Goal: Information Seeking & Learning: Find specific page/section

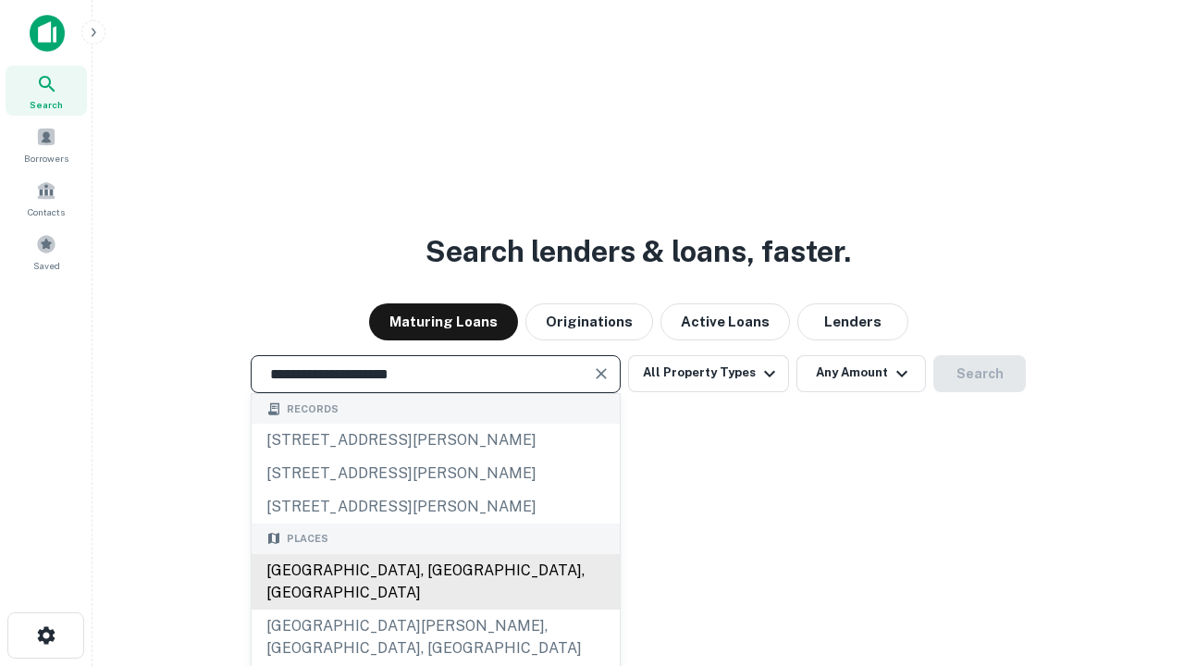
click at [435, 609] on div "[GEOGRAPHIC_DATA], [GEOGRAPHIC_DATA], [GEOGRAPHIC_DATA]" at bounding box center [436, 581] width 368 height 55
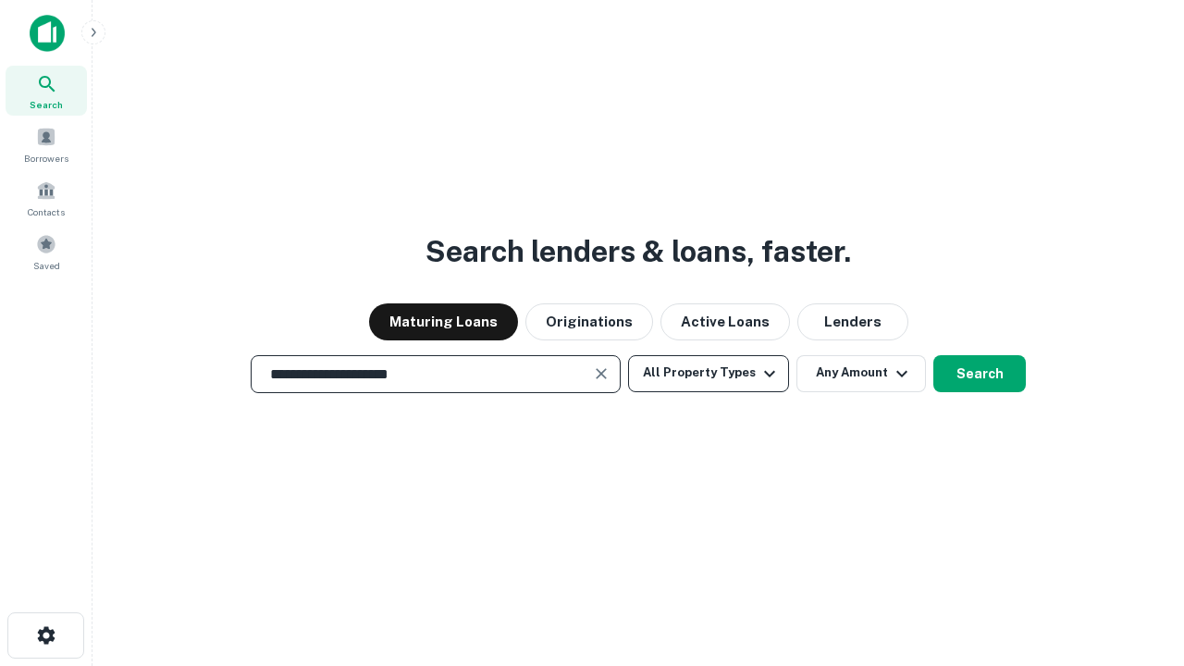
type input "**********"
click at [708, 373] on button "All Property Types" at bounding box center [708, 373] width 161 height 37
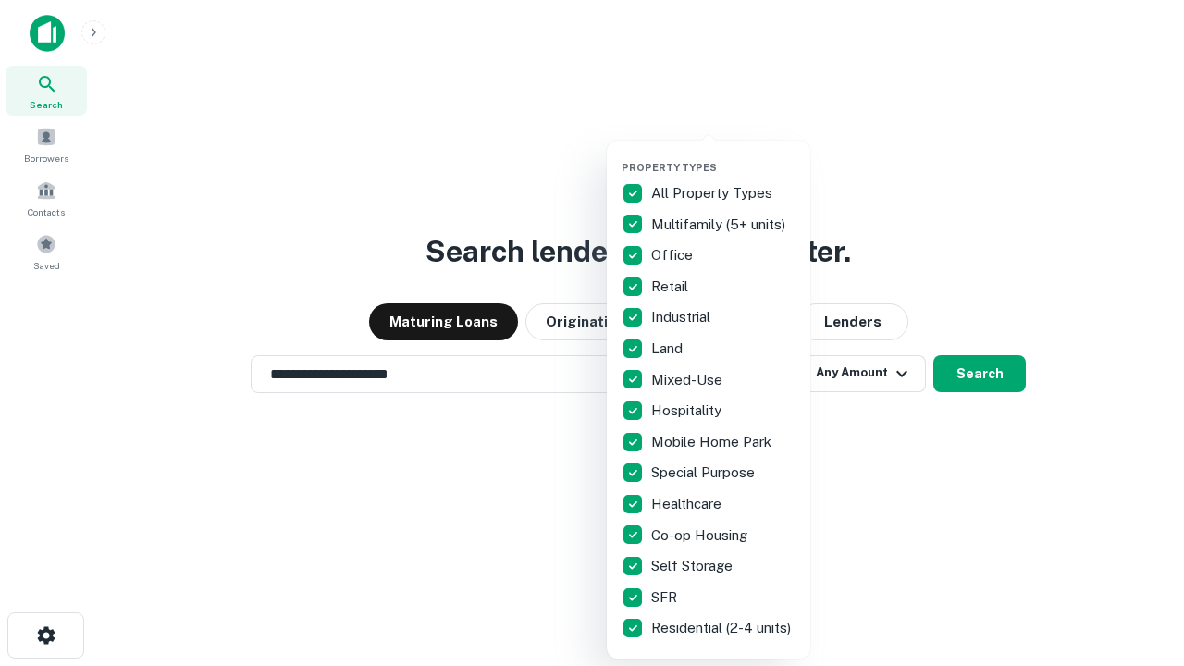
click at [723, 155] on button "button" at bounding box center [722, 155] width 203 height 1
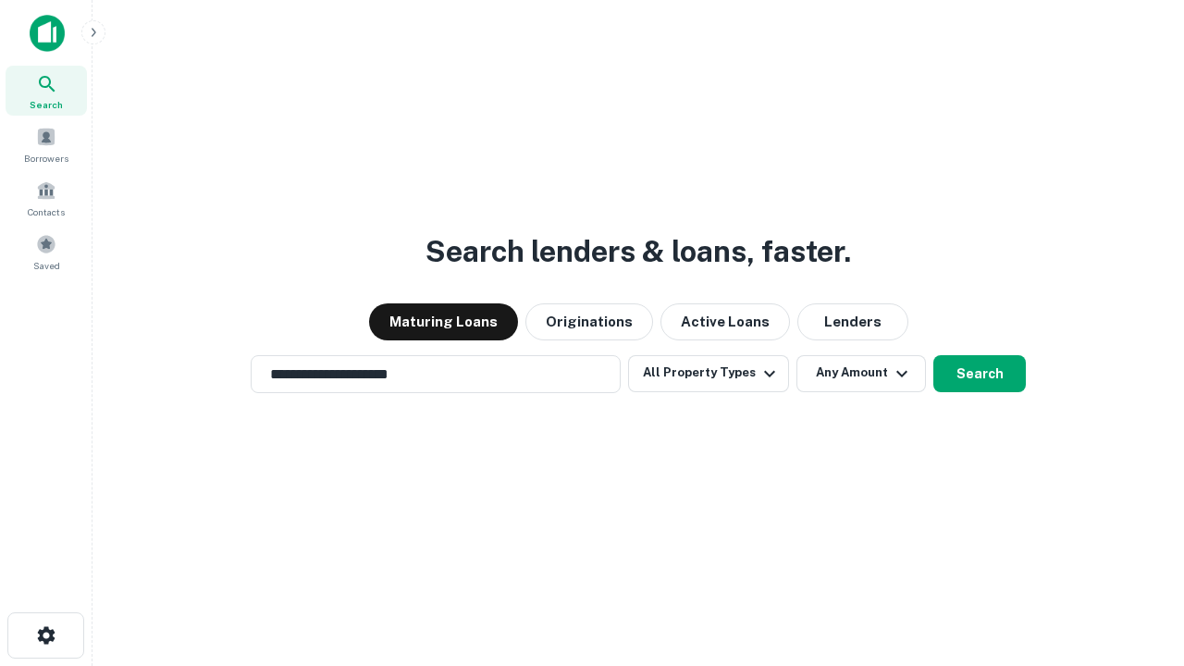
scroll to position [29, 0]
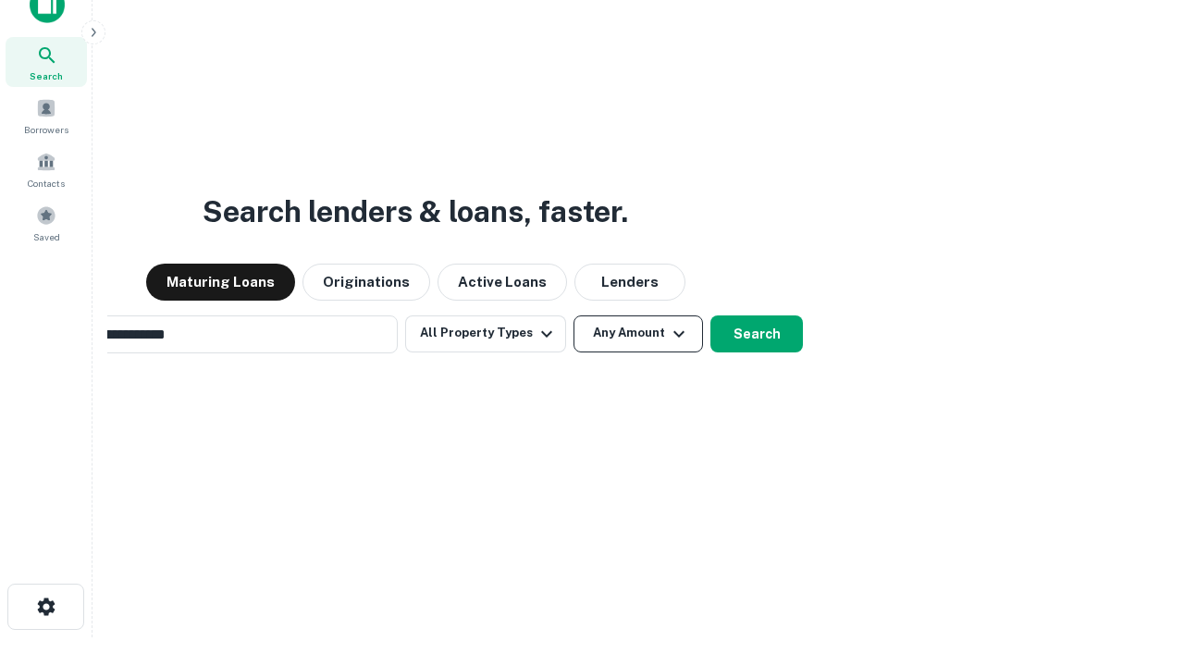
click at [573, 315] on button "Any Amount" at bounding box center [637, 333] width 129 height 37
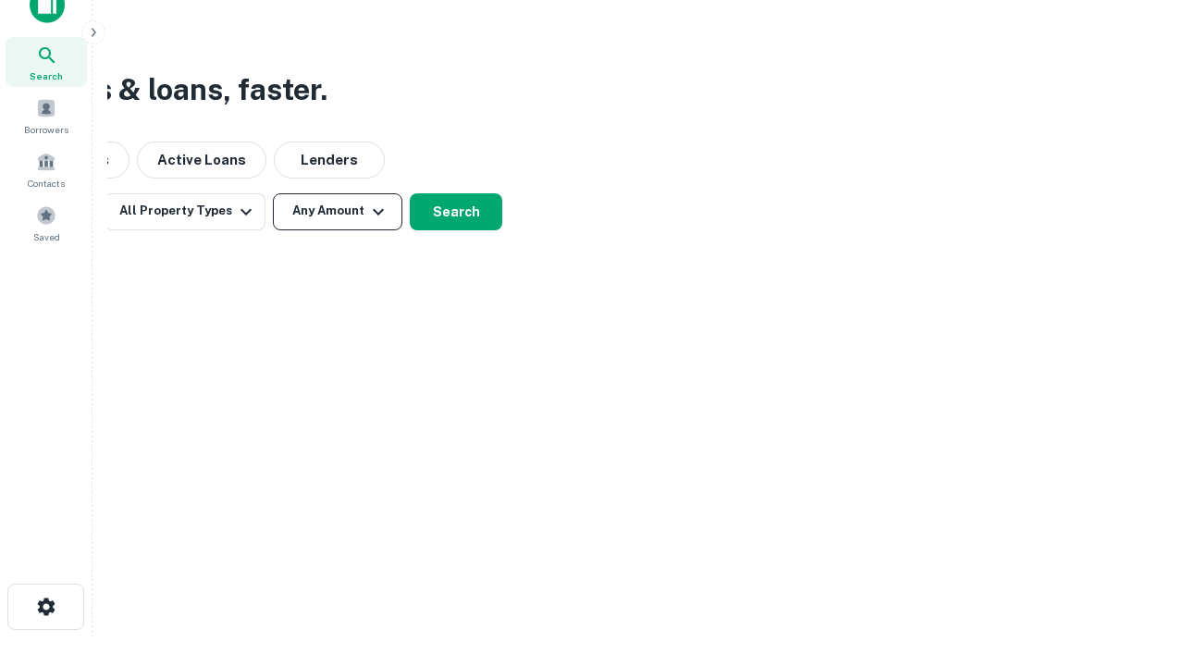
scroll to position [30, 0]
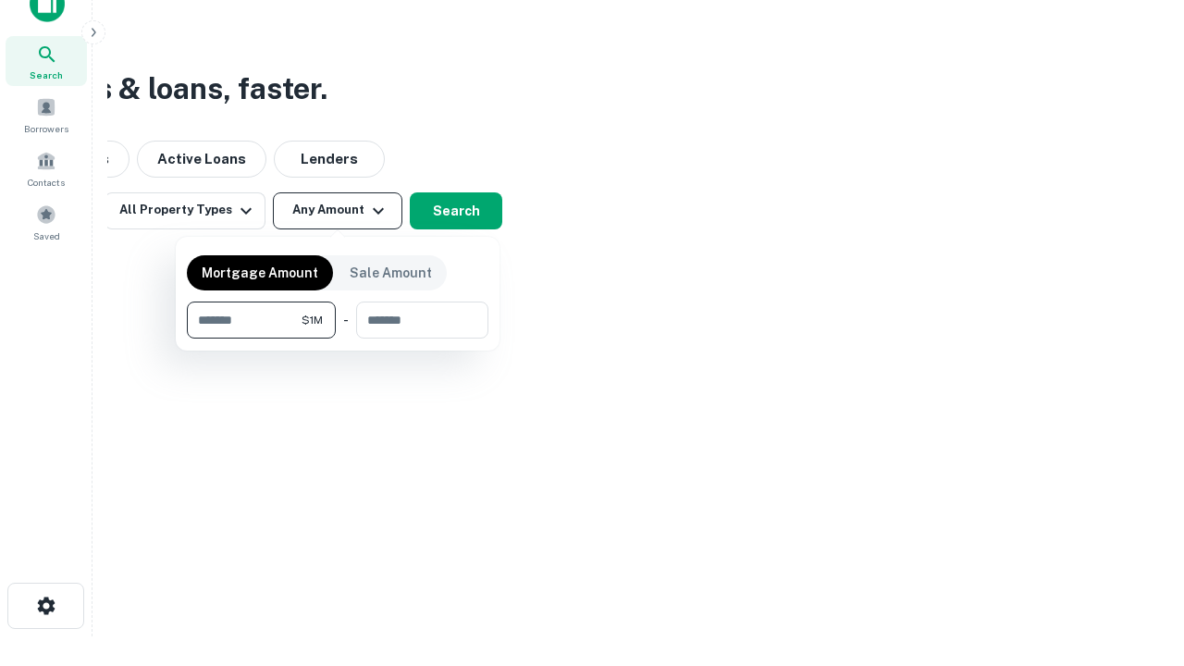
type input "*******"
click at [338, 338] on button "button" at bounding box center [337, 338] width 301 height 1
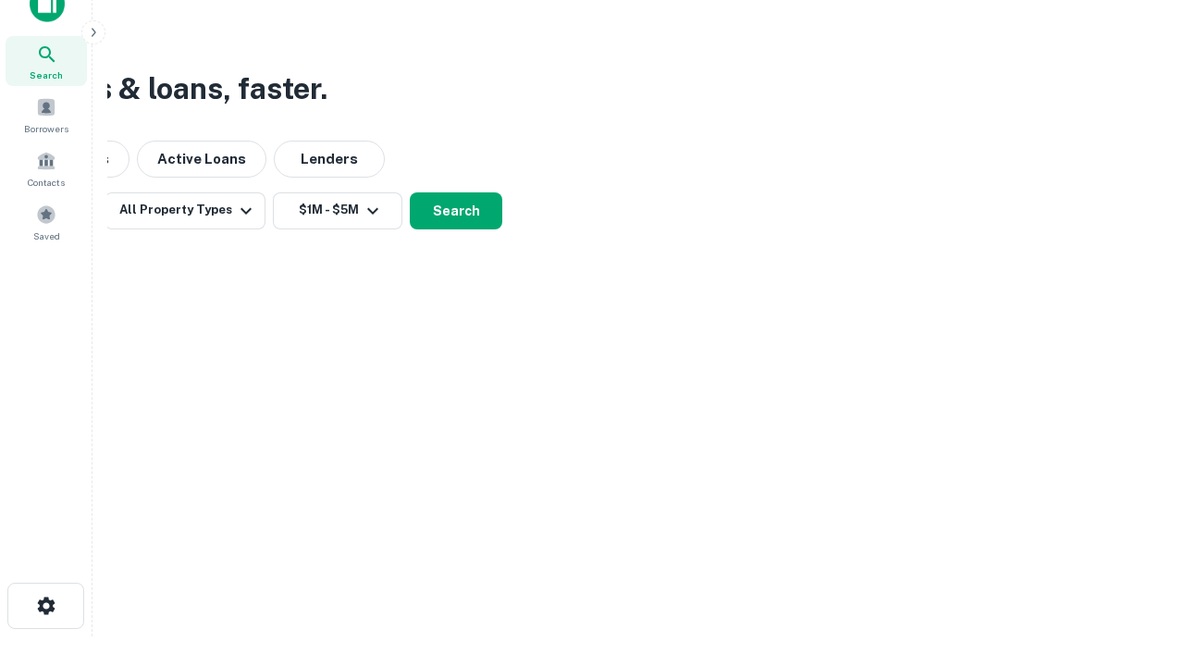
scroll to position [11, 341]
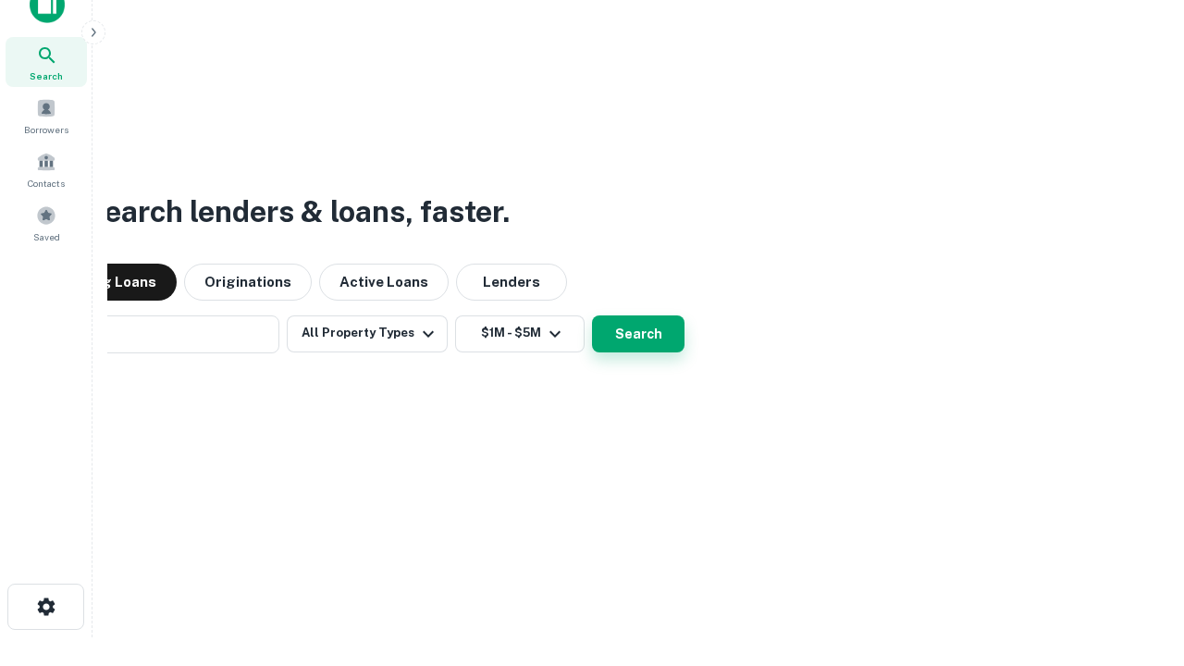
click at [592, 315] on button "Search" at bounding box center [638, 333] width 92 height 37
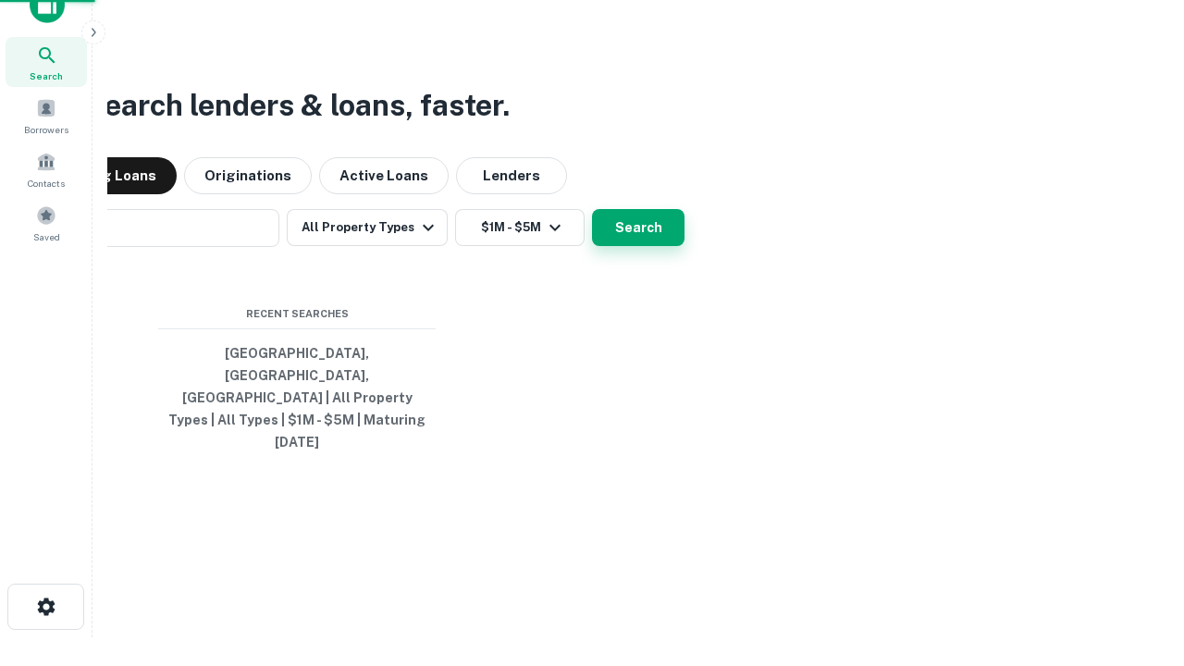
scroll to position [49, 523]
